Goal: Task Accomplishment & Management: Manage account settings

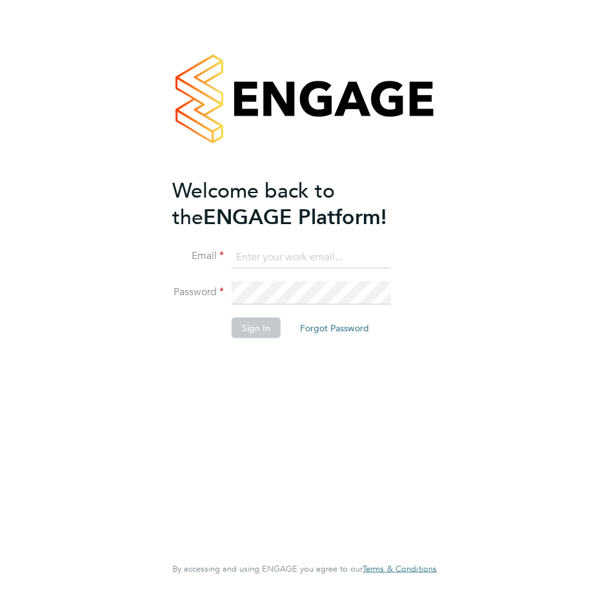
type input "mahnaz.asgari@ncclondon.ac.uk"
click at [269, 332] on button "Sign In" at bounding box center [256, 327] width 49 height 21
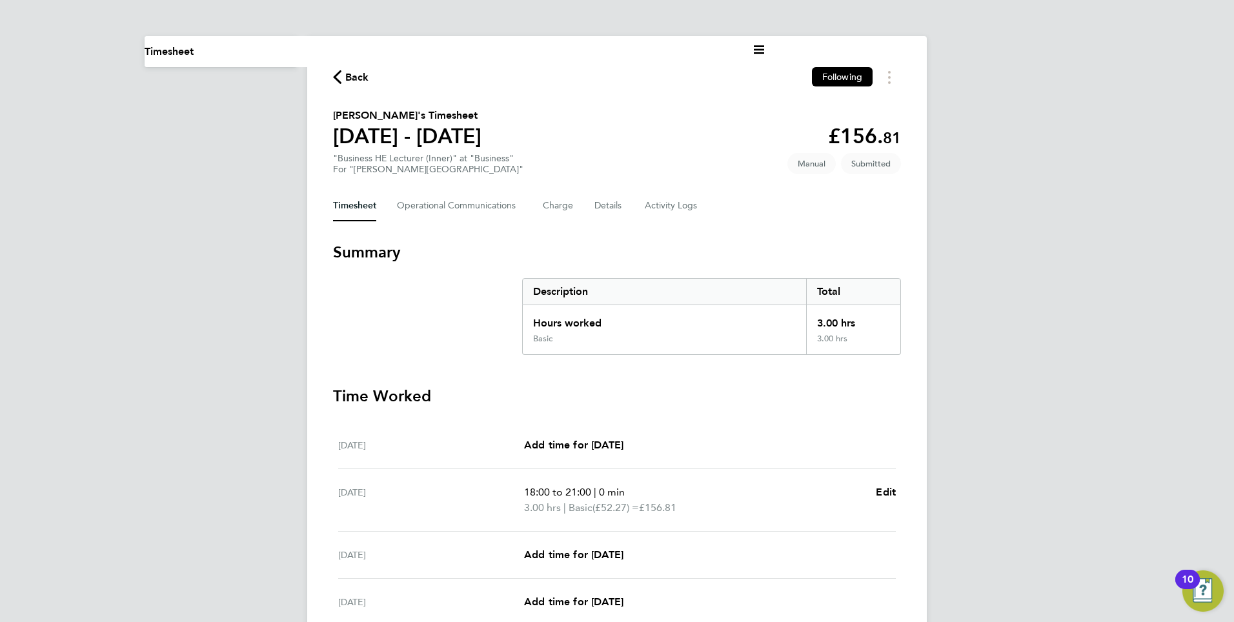
click at [338, 74] on icon "button" at bounding box center [337, 77] width 8 height 14
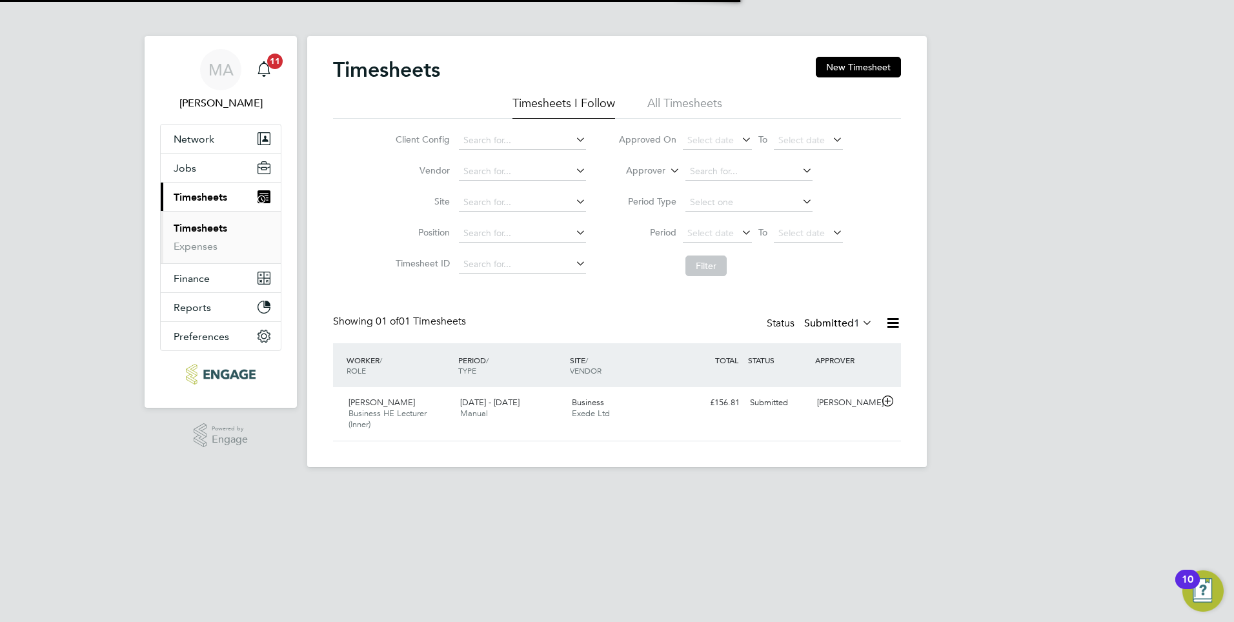
scroll to position [33, 112]
click at [391, 414] on span "Business HE Lecturer (Inner)" at bounding box center [388, 419] width 78 height 22
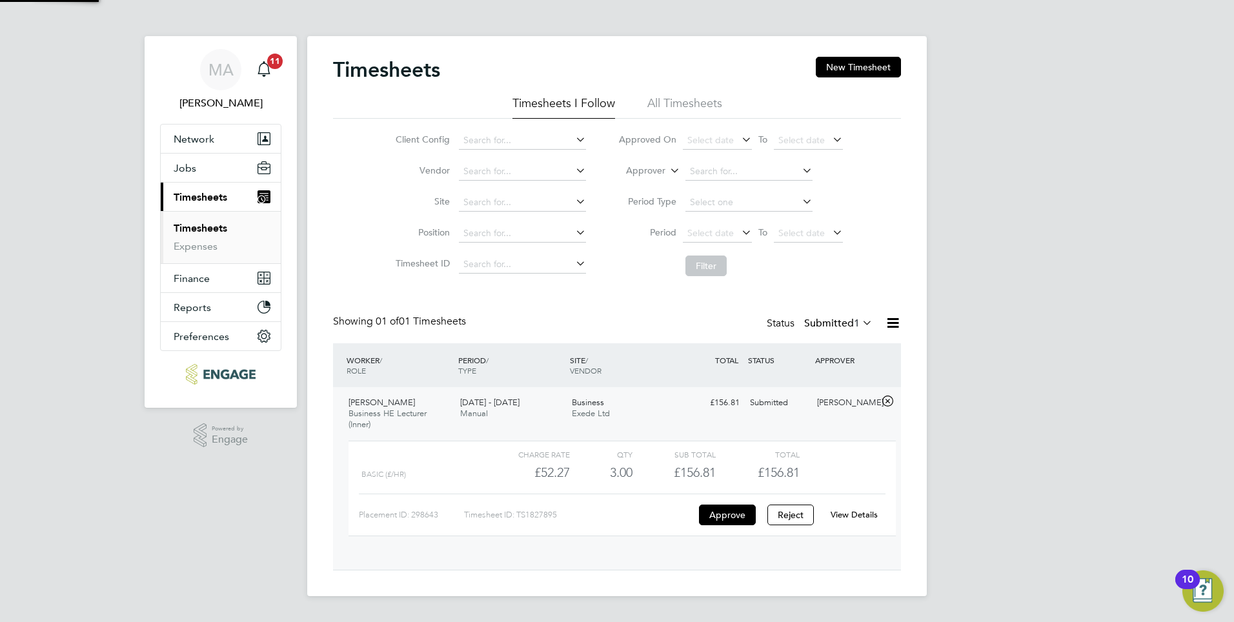
scroll to position [22, 126]
click at [609, 517] on button "Approve" at bounding box center [727, 515] width 57 height 21
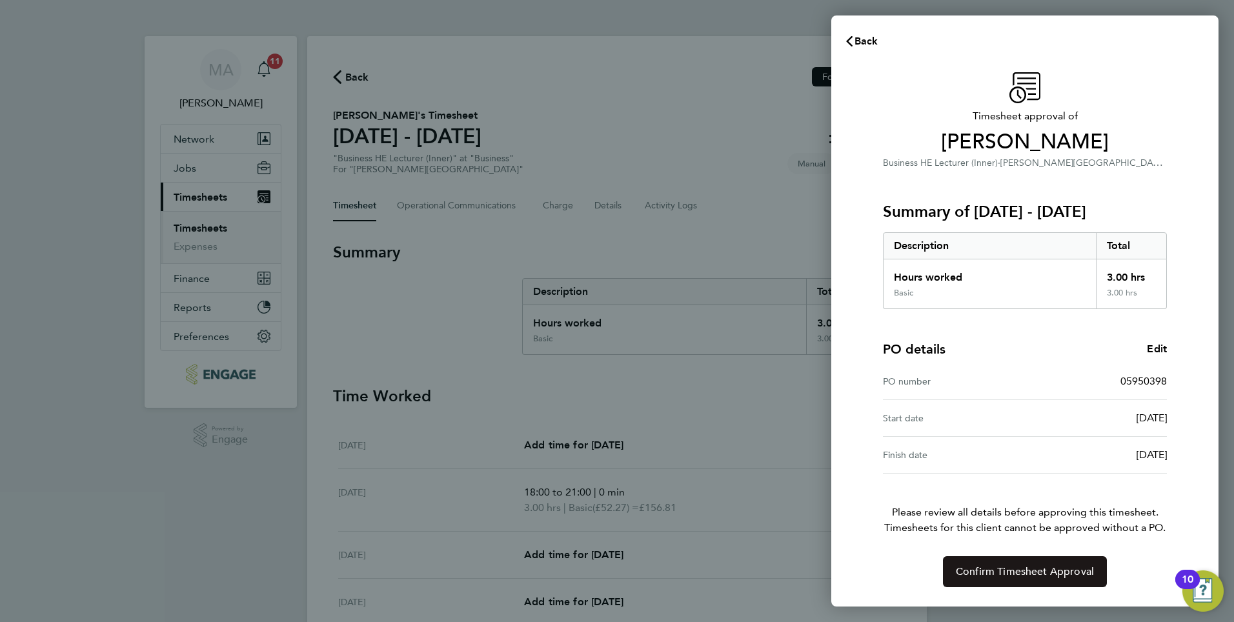
click at [1015, 573] on span "Confirm Timesheet Approval" at bounding box center [1025, 572] width 138 height 13
